Goal: Information Seeking & Learning: Learn about a topic

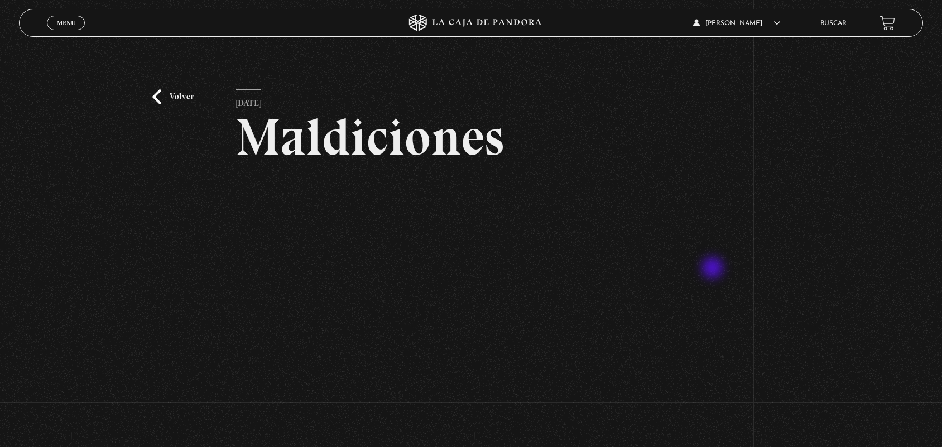
scroll to position [151, 0]
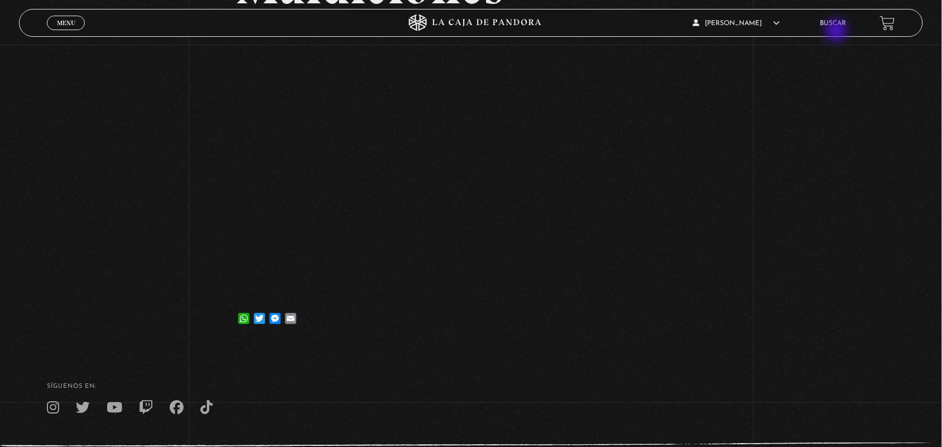
click at [838, 32] on div "ANGELA LUCIANO En vivos Pandora Centinelas Mi cuenta Salir Buscar" at bounding box center [753, 23] width 282 height 26
click at [831, 23] on link "Buscar" at bounding box center [833, 23] width 26 height 7
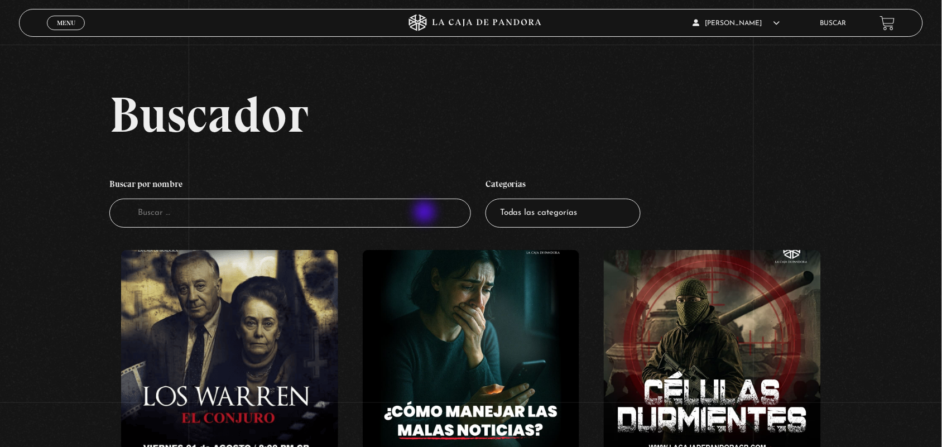
click at [426, 213] on input "Buscador" at bounding box center [290, 214] width 362 height 30
type input "k"
type input "miedo"
click at [338, 202] on input "Buscador" at bounding box center [290, 214] width 362 height 30
type input "mie"
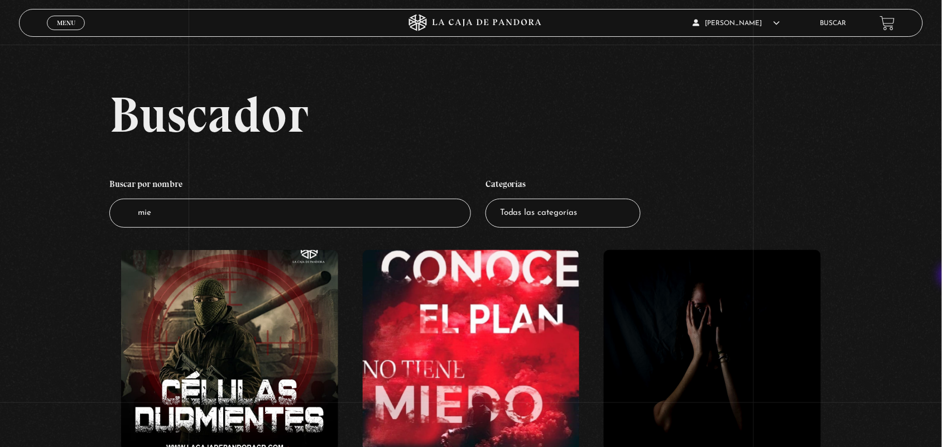
scroll to position [391, 0]
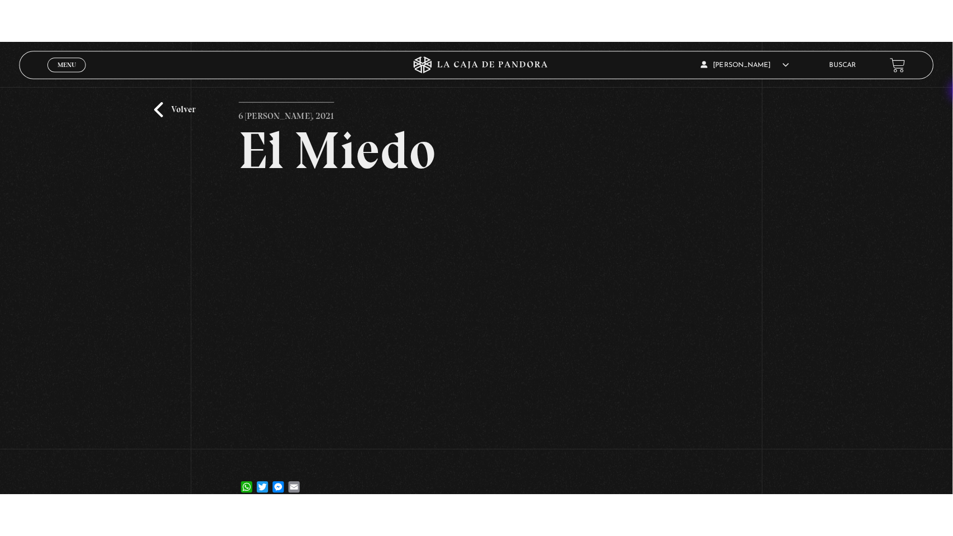
scroll to position [60, 0]
